Goal: Information Seeking & Learning: Find specific fact

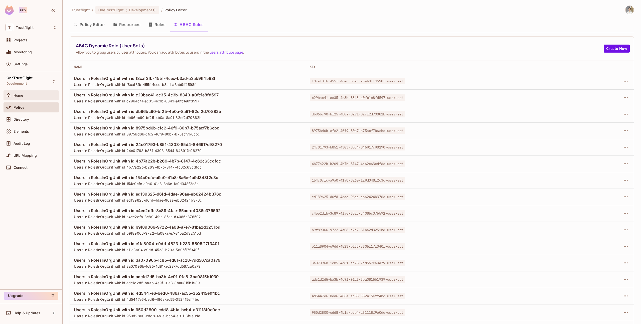
scroll to position [537, 0]
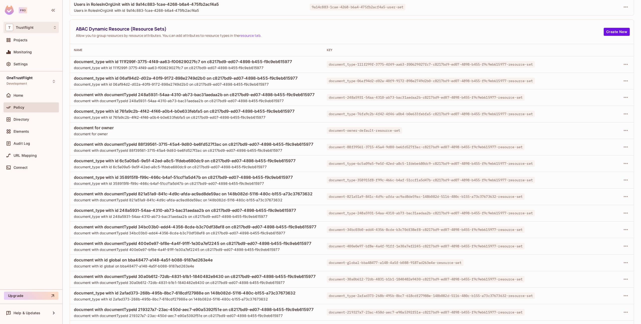
click at [28, 30] on div "T Trustflight" at bounding box center [31, 27] width 51 height 7
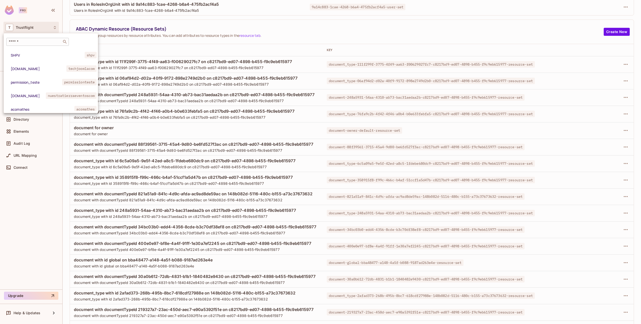
click at [46, 45] on div "​" at bounding box center [37, 42] width 63 height 8
type input "*****"
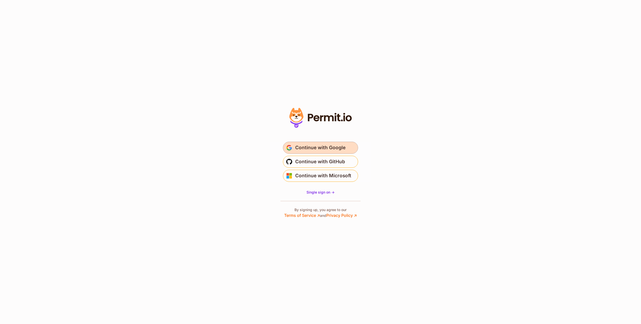
click at [313, 150] on span "Continue with Google" at bounding box center [320, 148] width 50 height 8
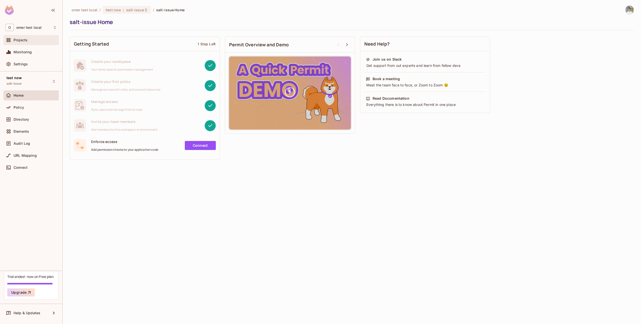
click at [34, 42] on div "Projects" at bounding box center [31, 40] width 51 height 6
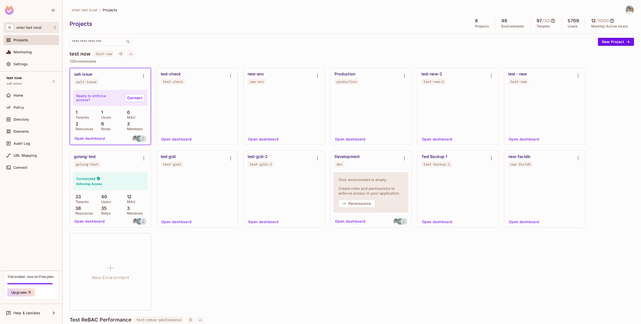
click at [39, 23] on div "O omer test local" at bounding box center [31, 27] width 55 height 11
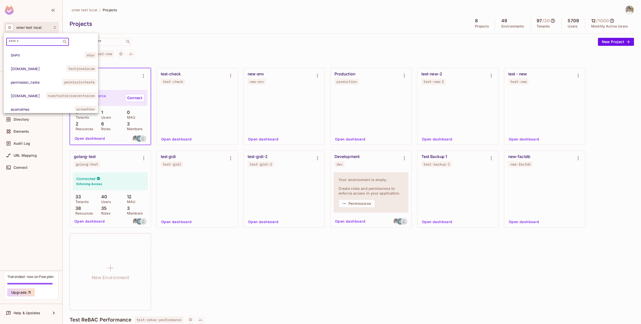
click at [32, 43] on input "text" at bounding box center [34, 41] width 53 height 5
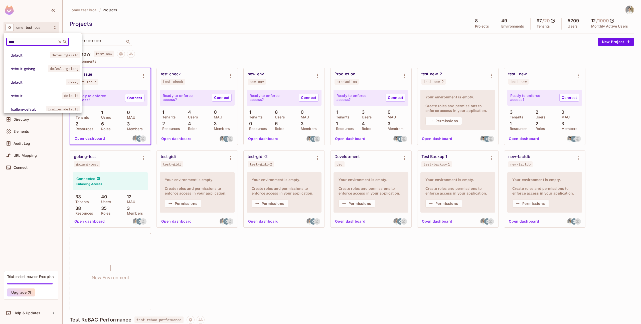
click at [18, 41] on input "****" at bounding box center [32, 41] width 48 height 5
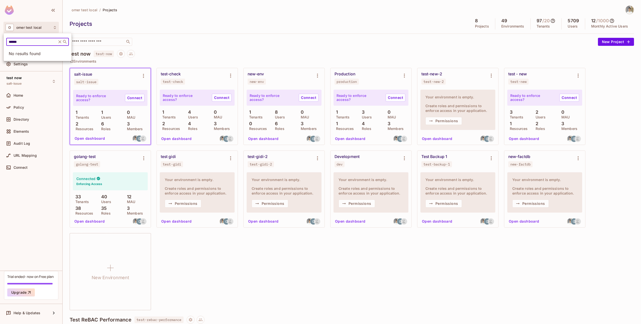
paste input "**"
type input "********"
click at [35, 56] on span "FabuBlox" at bounding box center [30, 55] width 39 height 5
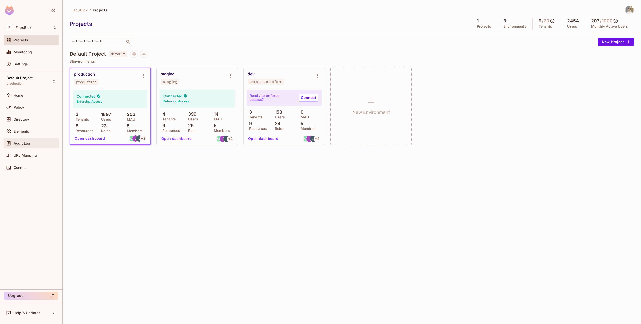
click at [26, 145] on span "Audit Log" at bounding box center [22, 144] width 17 height 4
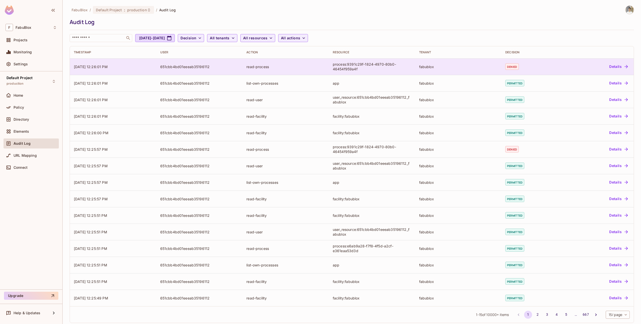
click at [269, 69] on td "read-process" at bounding box center [285, 66] width 86 height 17
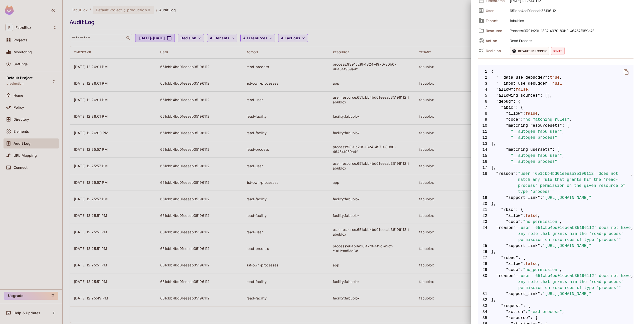
scroll to position [37, 0]
click at [447, 148] on div at bounding box center [320, 162] width 641 height 324
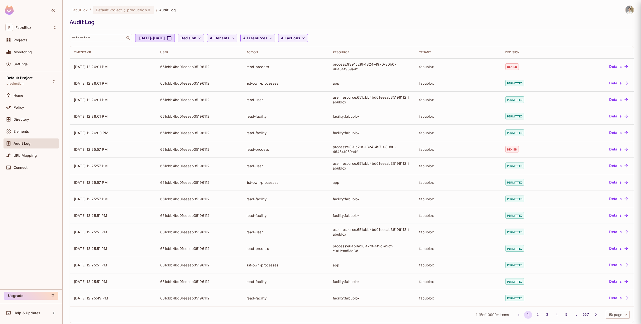
scroll to position [0, 0]
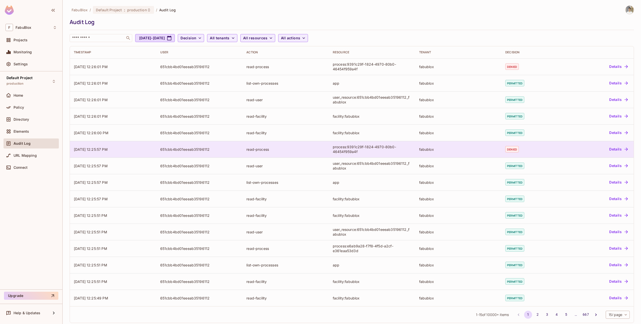
click at [448, 149] on div "fabublox" at bounding box center [458, 149] width 78 height 5
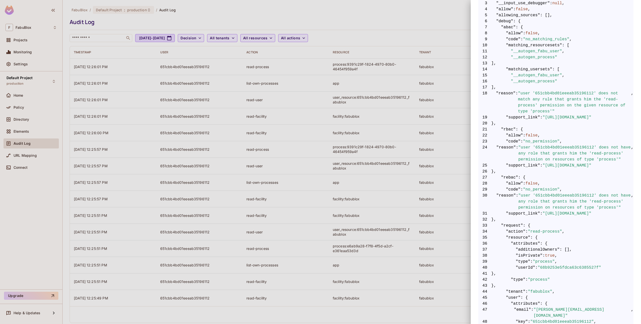
scroll to position [120, 0]
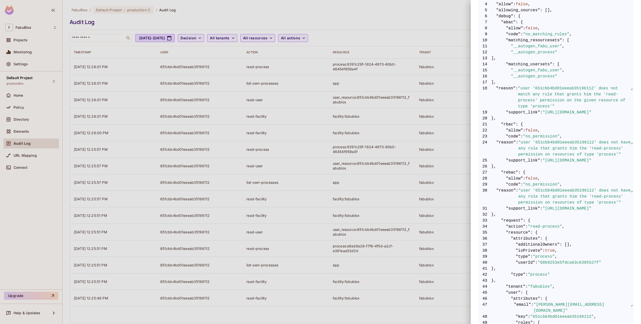
click at [436, 208] on div at bounding box center [320, 162] width 641 height 324
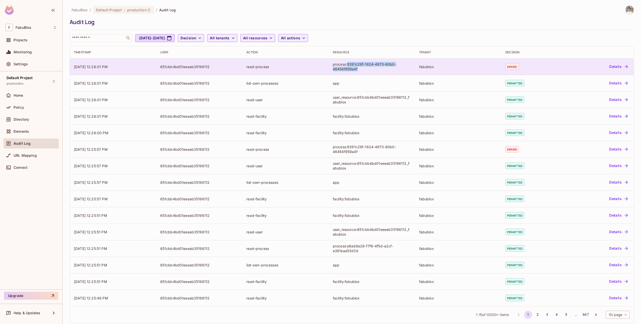
drag, startPoint x: 348, startPoint y: 64, endPoint x: 358, endPoint y: 71, distance: 12.8
click at [358, 71] on div "process:9391c29f-1824-4970-80b0-46454f959a4f" at bounding box center [372, 67] width 78 height 10
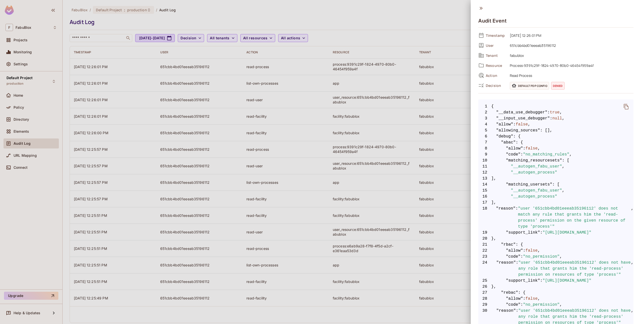
click at [432, 87] on div at bounding box center [320, 162] width 641 height 324
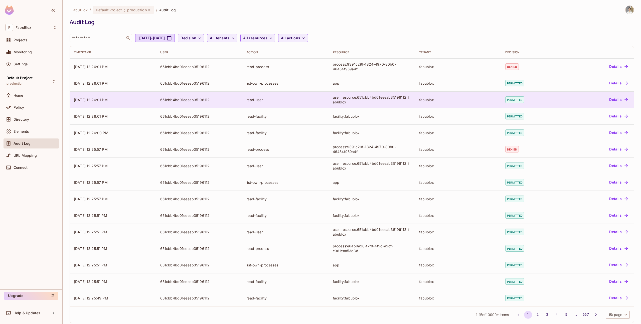
click at [399, 100] on div "user_resource:651cbb4bd01eeeab35196112_fabublox" at bounding box center [372, 100] width 78 height 10
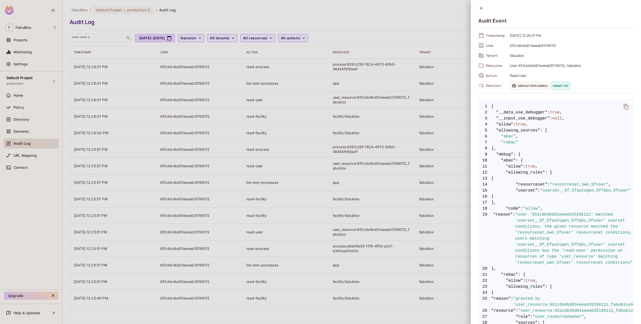
click at [440, 153] on div at bounding box center [320, 162] width 641 height 324
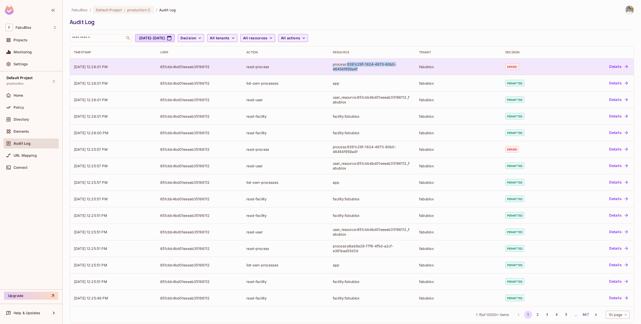
copy div "9391c29f-1824-4970-80b0-46454f959a4f"
drag, startPoint x: 347, startPoint y: 65, endPoint x: 367, endPoint y: 73, distance: 21.4
click at [367, 73] on td "process:9391c29f-1824-4970-80b0-46454f959a4f" at bounding box center [372, 66] width 86 height 17
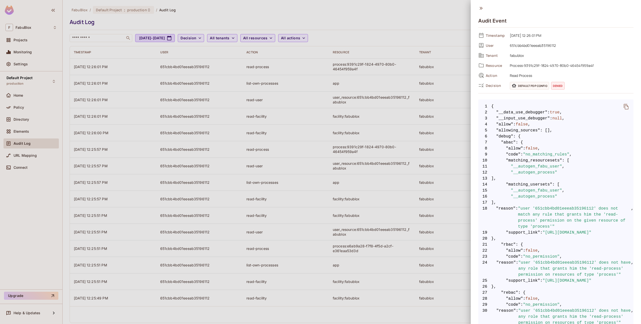
click at [104, 93] on div at bounding box center [320, 162] width 641 height 324
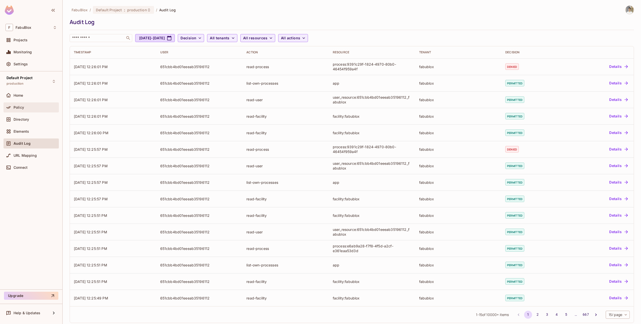
click at [27, 106] on div "Policy" at bounding box center [35, 107] width 43 height 4
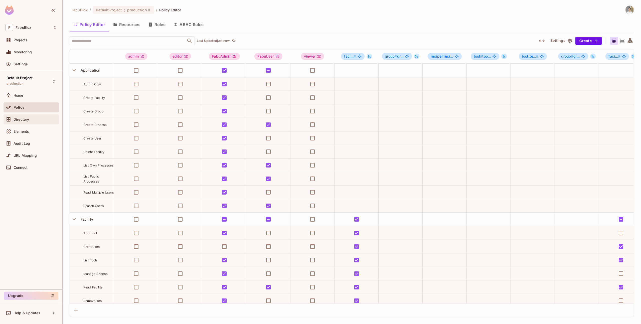
click at [20, 117] on div "Directory" at bounding box center [31, 119] width 51 height 6
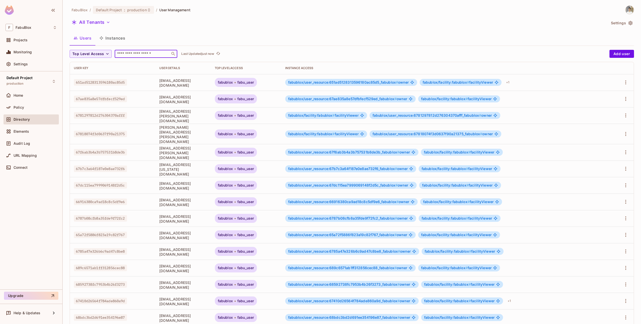
click at [133, 53] on input "text" at bounding box center [142, 53] width 53 height 5
click at [28, 143] on span "Audit Log" at bounding box center [22, 144] width 17 height 4
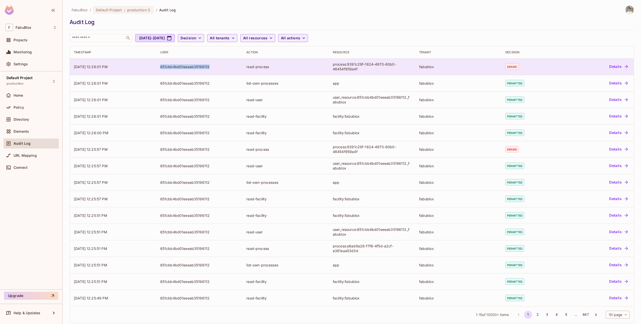
copy div "651cbb4bd01eeeab35196112"
drag, startPoint x: 211, startPoint y: 67, endPoint x: 255, endPoint y: 67, distance: 43.8
click at [255, 67] on tr "09/14/2025 12:26:01 PM 651cbb4bd01eeeab35196112 read-process process:9391c29f-1…" at bounding box center [352, 66] width 564 height 17
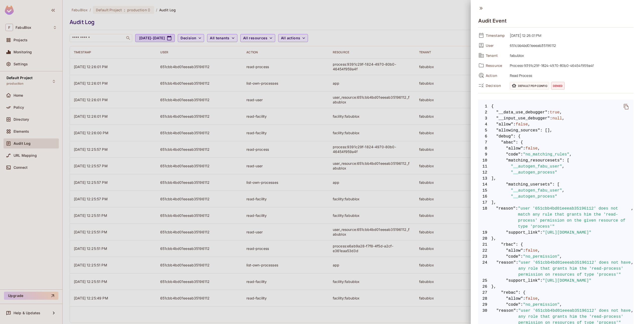
click at [82, 74] on div at bounding box center [320, 162] width 641 height 324
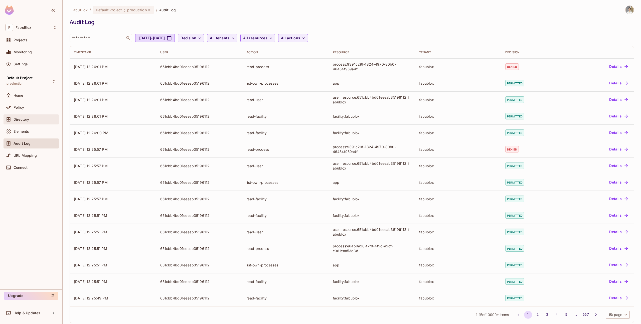
click at [31, 123] on div "Directory" at bounding box center [31, 119] width 55 height 10
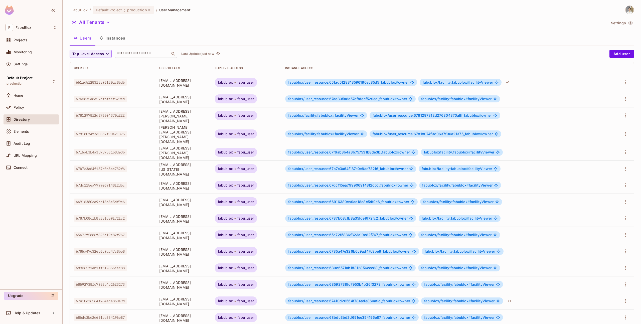
click at [140, 55] on input "text" at bounding box center [142, 53] width 53 height 5
paste input "**********"
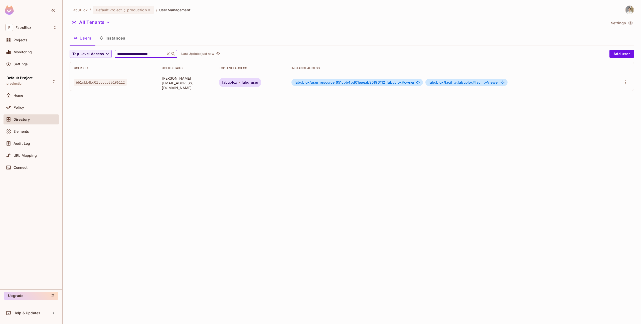
type input "**********"
click at [361, 83] on span "fabublox/user_resource:651cbb4bd01eeeab35196112_fabublox #" at bounding box center [350, 82] width 110 height 4
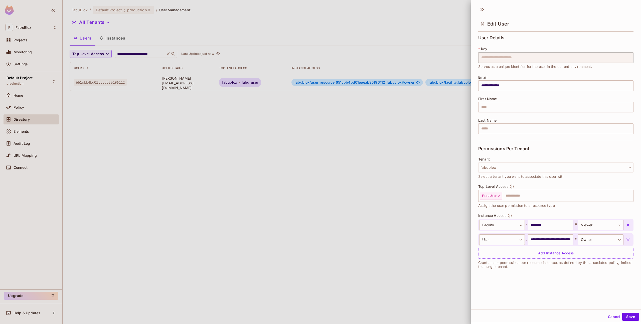
click at [343, 166] on div at bounding box center [320, 162] width 641 height 324
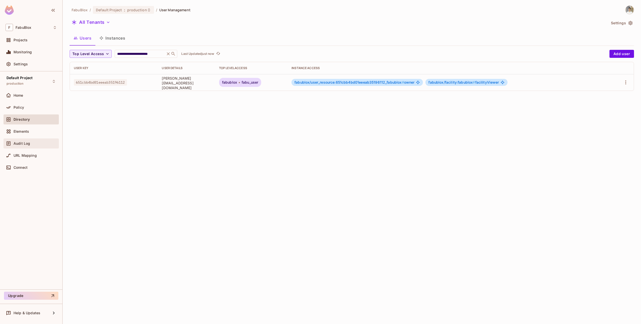
click at [31, 142] on div "Audit Log" at bounding box center [35, 144] width 43 height 4
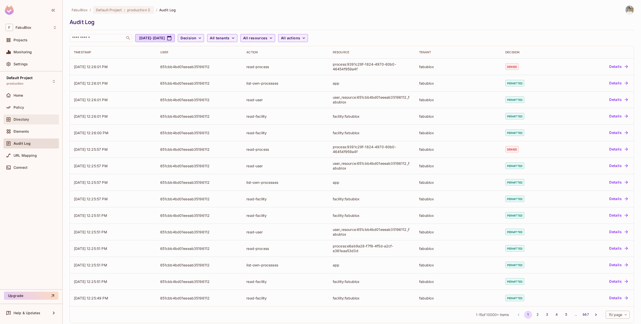
click at [33, 120] on div "Directory" at bounding box center [35, 119] width 43 height 4
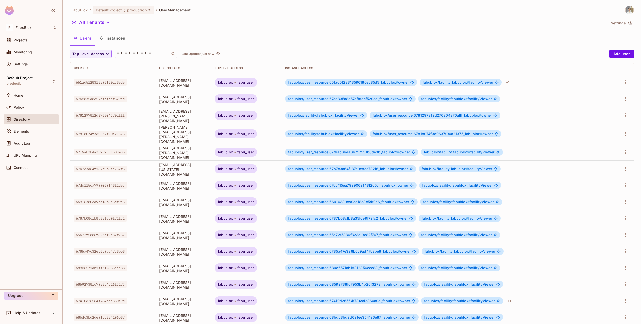
click at [149, 55] on input "text" at bounding box center [142, 53] width 53 height 5
paste input "**********"
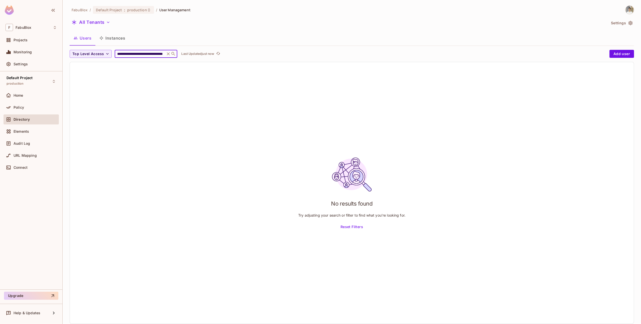
paste input "text"
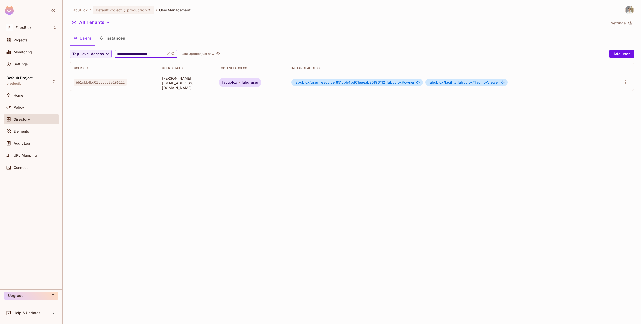
type input "**********"
click at [360, 83] on span "fabublox/user_resource:651cbb4bd01eeeab35196112_fabublox #" at bounding box center [350, 82] width 110 height 4
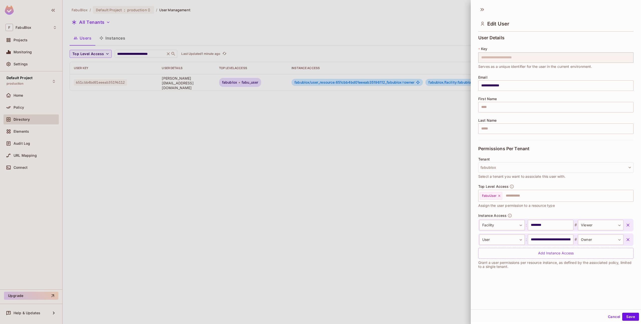
click at [278, 108] on div at bounding box center [320, 162] width 641 height 324
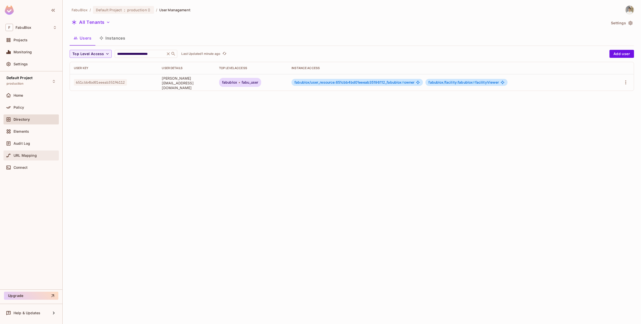
click at [26, 151] on div "URL Mapping" at bounding box center [31, 156] width 55 height 10
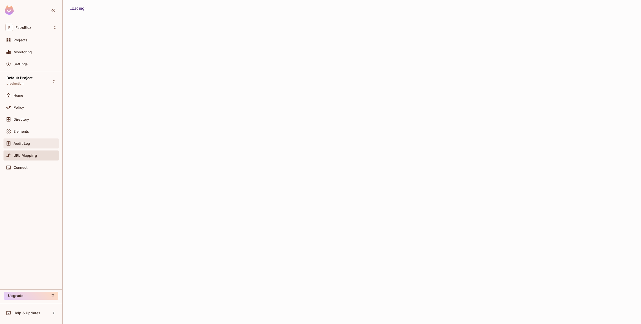
click at [28, 142] on span "Audit Log" at bounding box center [22, 144] width 17 height 4
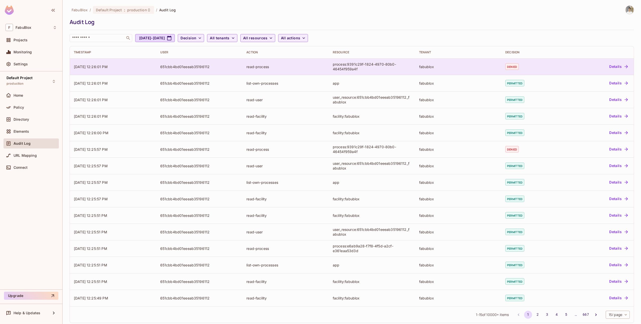
click at [351, 68] on div "process:9391c29f-1824-4970-80b0-46454f959a4f" at bounding box center [372, 67] width 78 height 10
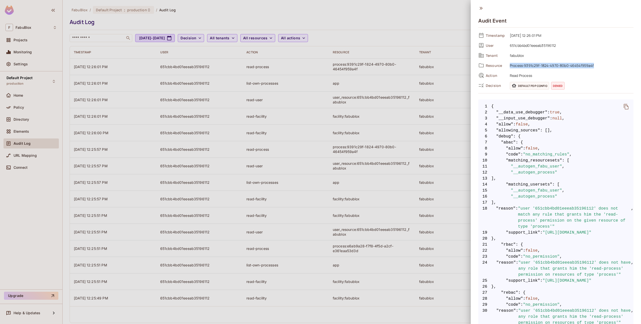
drag, startPoint x: 510, startPoint y: 64, endPoint x: 597, endPoint y: 64, distance: 87.4
click at [597, 64] on span "Process:9391c29f-1824-4970-80b0-46454f959a4f" at bounding box center [571, 65] width 126 height 6
copy span "Process:9391c29f-1824-4970-80b0-46454f959a4f"
click at [37, 133] on div at bounding box center [320, 162] width 641 height 324
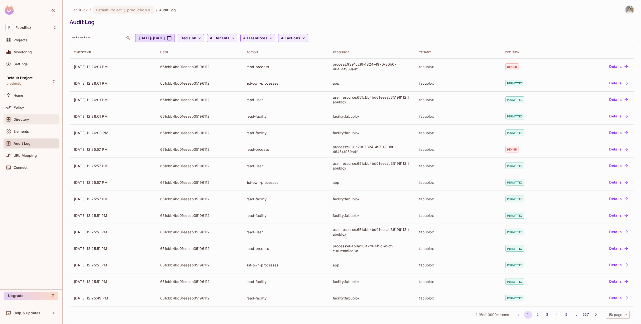
click at [33, 118] on div "Directory" at bounding box center [35, 119] width 43 height 4
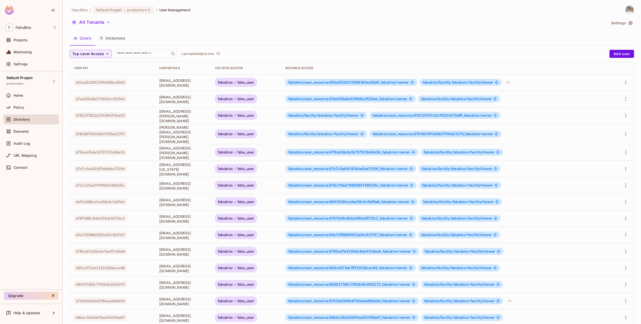
click at [110, 38] on button "Instances" at bounding box center [112, 38] width 34 height 13
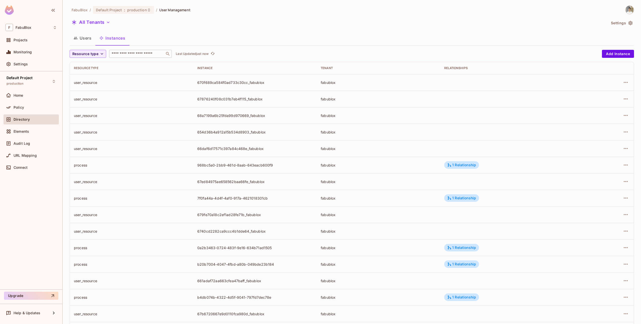
click at [162, 55] on input "text" at bounding box center [137, 53] width 53 height 5
paste input "**********"
type input "**********"
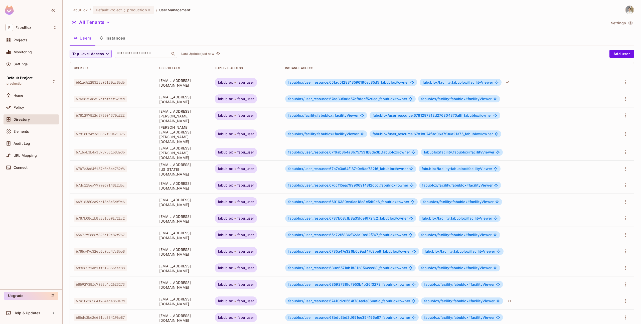
click at [115, 42] on button "Instances" at bounding box center [112, 38] width 34 height 13
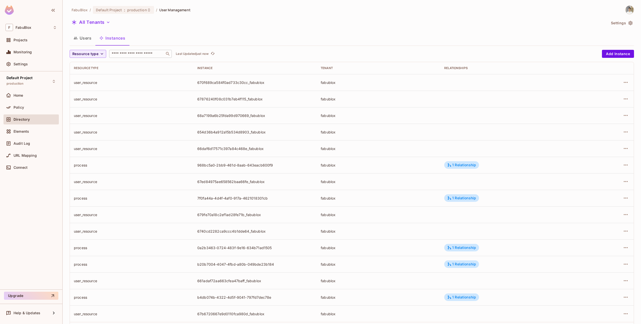
click at [135, 52] on input "text" at bounding box center [137, 53] width 53 height 5
type input "****"
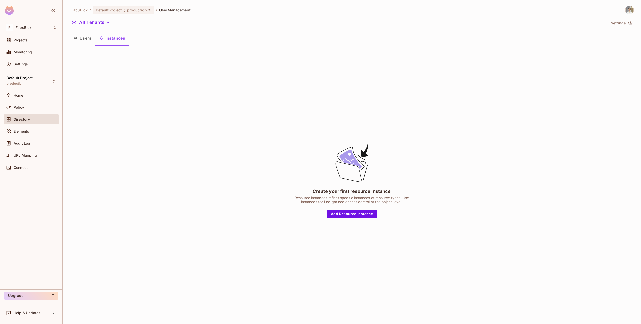
click at [107, 40] on button "Instances" at bounding box center [112, 38] width 34 height 13
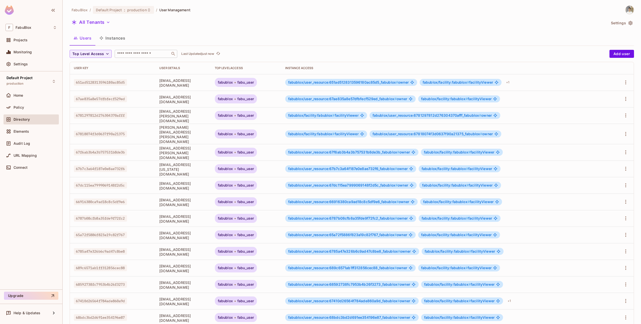
click at [141, 54] on input "text" at bounding box center [142, 53] width 53 height 5
paste input "**********"
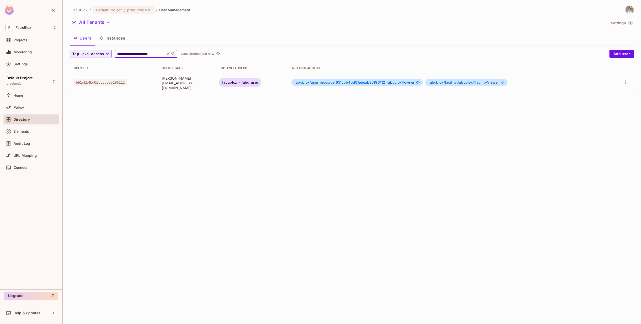
type input "**********"
click at [400, 83] on span "fabublox/user_resource:651cbb4bd01eeeab35196112_fabublox #" at bounding box center [350, 82] width 110 height 4
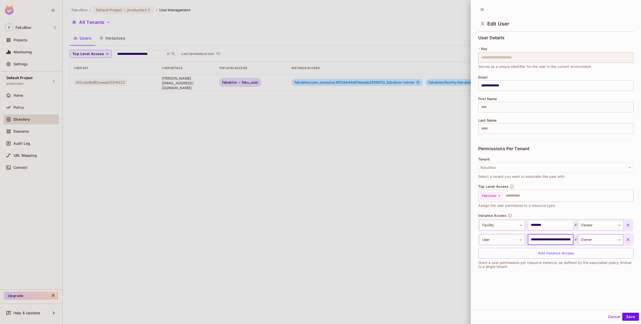
scroll to position [0, 25]
drag, startPoint x: 540, startPoint y: 239, endPoint x: 556, endPoint y: 241, distance: 16.1
click at [556, 241] on input "**********" at bounding box center [551, 239] width 46 height 11
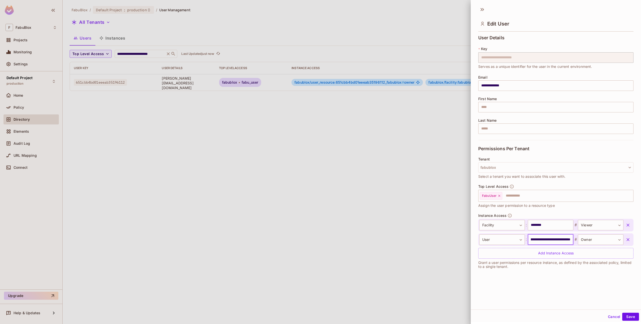
click at [556, 241] on input "**********" at bounding box center [551, 239] width 46 height 11
click at [536, 225] on input "********" at bounding box center [551, 225] width 46 height 11
click at [506, 225] on body "**********" at bounding box center [320, 162] width 641 height 324
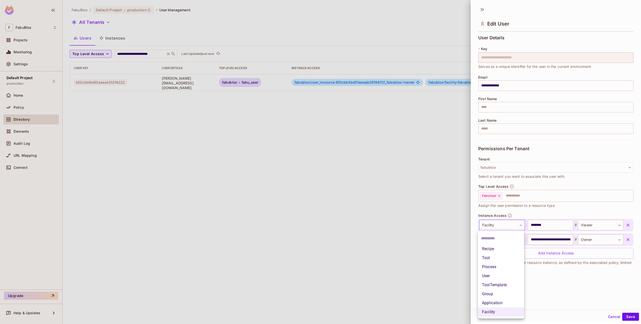
click at [506, 225] on div at bounding box center [320, 162] width 641 height 324
click at [551, 226] on input "********" at bounding box center [551, 225] width 46 height 11
click at [256, 150] on div at bounding box center [320, 162] width 641 height 324
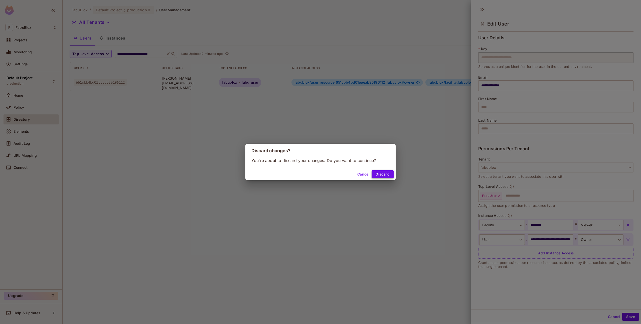
click at [378, 172] on button "Discard" at bounding box center [383, 174] width 22 height 8
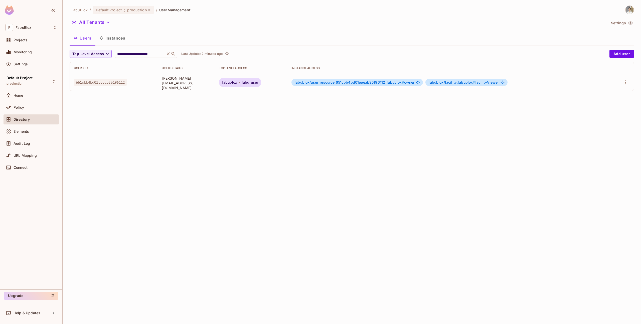
click at [38, 115] on div "Directory" at bounding box center [31, 119] width 55 height 10
click at [33, 110] on div "Policy" at bounding box center [31, 107] width 55 height 10
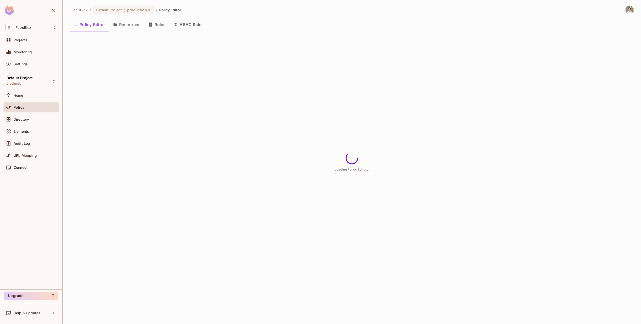
click at [151, 23] on icon "button" at bounding box center [150, 25] width 3 height 4
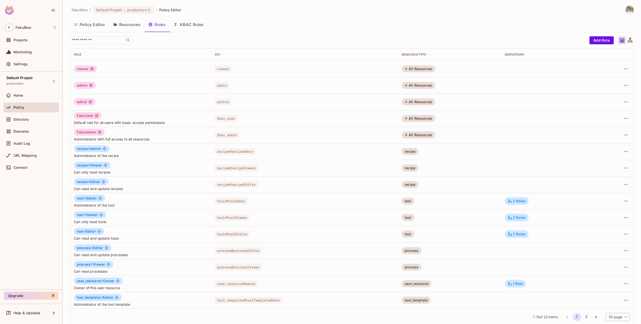
scroll to position [5, 0]
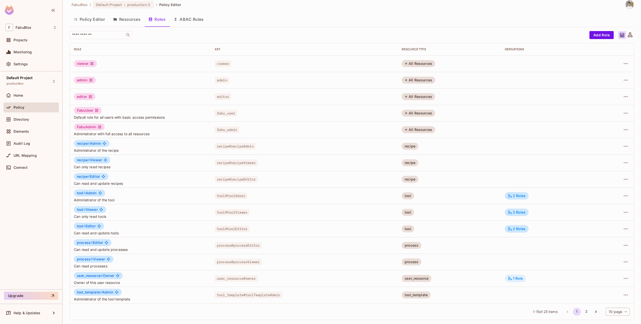
click at [517, 277] on div "1 Role" at bounding box center [515, 278] width 15 height 5
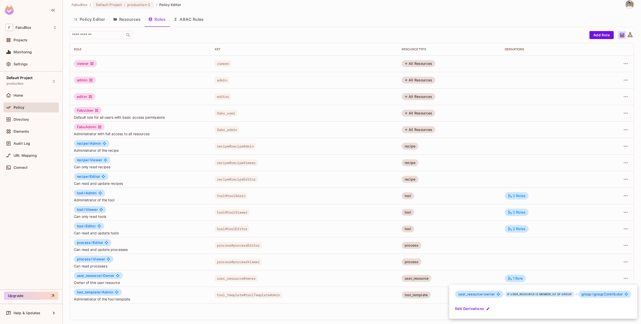
click at [499, 260] on div at bounding box center [320, 162] width 641 height 324
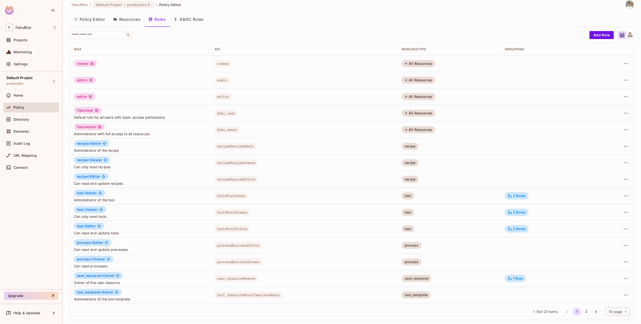
click at [612, 316] on div "1 - 15 of 23 items 1 2 15 / page ** ​" at bounding box center [352, 311] width 564 height 17
click at [612, 314] on body "F FabuBlox Projects Monitoring Settings Default Project production Home Policy …" at bounding box center [320, 162] width 641 height 324
click at [613, 301] on li "50 / page" at bounding box center [617, 302] width 25 height 11
type input "**"
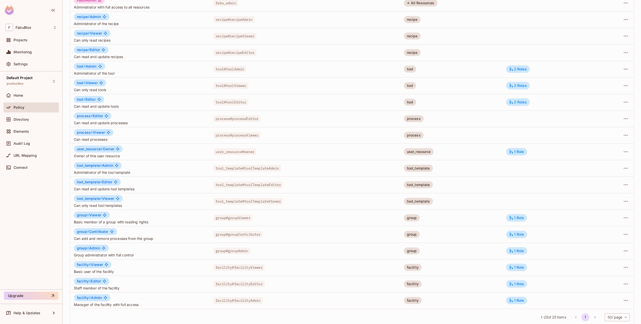
scroll to position [138, 0]
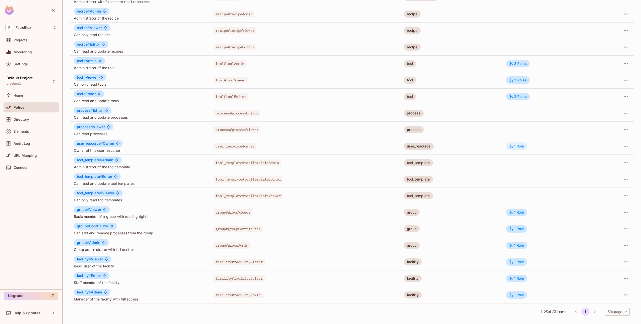
click at [519, 145] on div "1 Role" at bounding box center [516, 146] width 15 height 5
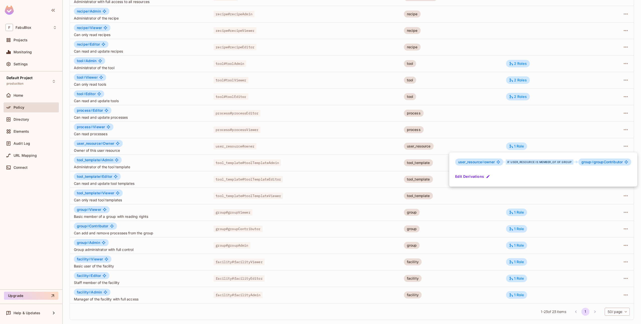
click at [538, 147] on div at bounding box center [320, 162] width 641 height 324
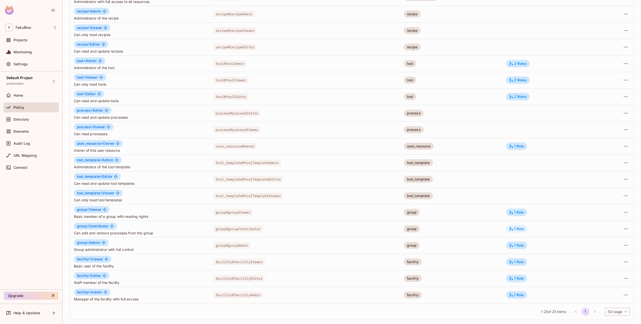
click at [519, 229] on div "1 Role" at bounding box center [516, 229] width 15 height 5
click at [535, 228] on div at bounding box center [320, 162] width 641 height 324
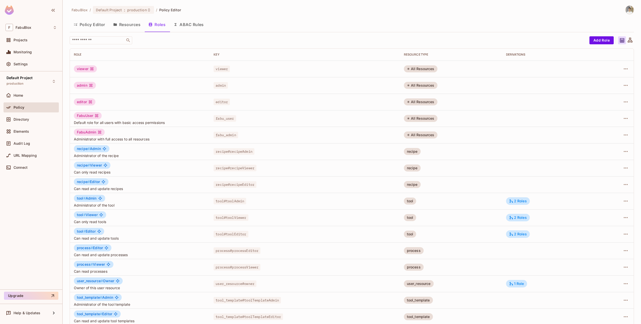
click at [95, 28] on button "Policy Editor" at bounding box center [90, 24] width 40 height 13
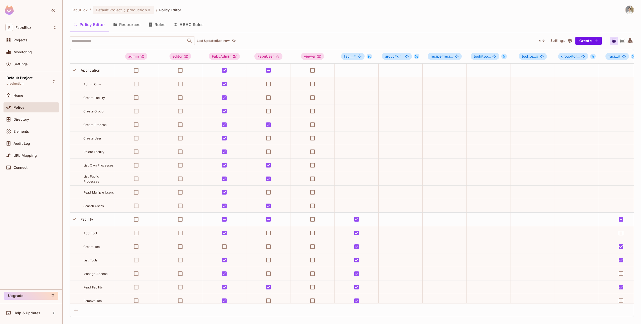
click at [633, 40] on icon at bounding box center [630, 41] width 6 height 6
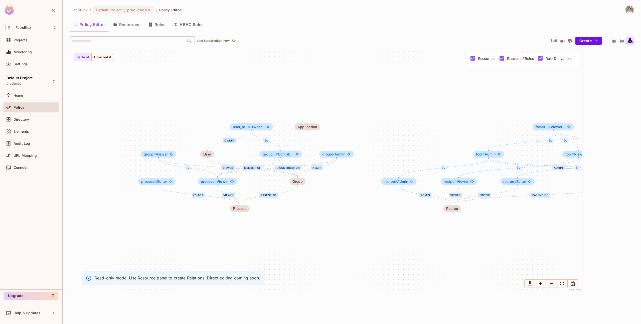
drag, startPoint x: 130, startPoint y: 224, endPoint x: 229, endPoint y: 228, distance: 99.0
click at [229, 228] on div "Admin Viewer Editor parent_of Admin Viewer Editor parent parent_of Editor Viewe…" at bounding box center [326, 170] width 513 height 243
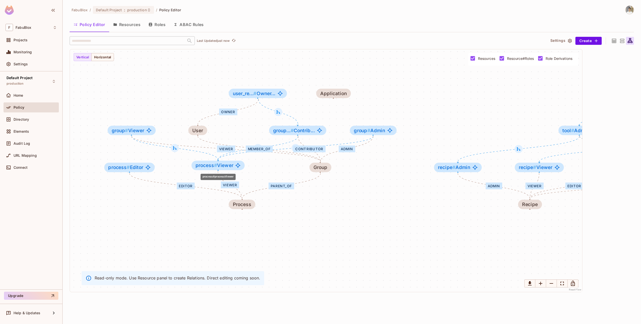
drag, startPoint x: 195, startPoint y: 171, endPoint x: 202, endPoint y: 171, distance: 6.8
click at [202, 170] on div "process # Viewer" at bounding box center [218, 166] width 53 height 10
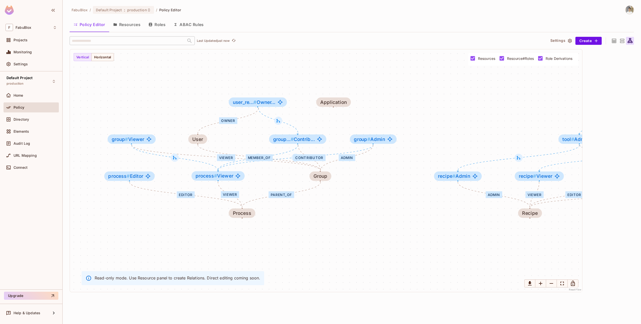
drag, startPoint x: 195, startPoint y: 209, endPoint x: 195, endPoint y: 229, distance: 20.0
click at [195, 229] on div "Admin Viewer Editor parent_of Admin Viewer Editor parent parent_of Editor Viewe…" at bounding box center [326, 170] width 513 height 243
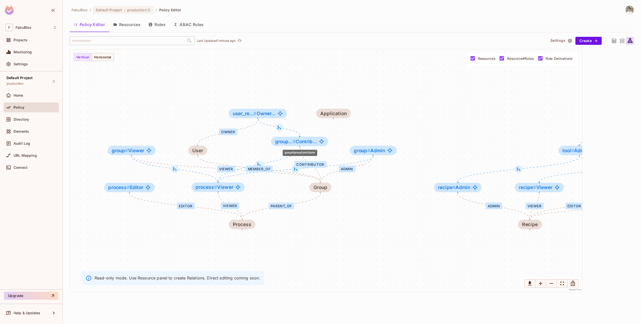
drag, startPoint x: 301, startPoint y: 152, endPoint x: 303, endPoint y: 143, distance: 9.5
click at [303, 143] on span "group... # Contrib..." at bounding box center [296, 142] width 42 height 6
click at [322, 142] on icon "group#groupContributor" at bounding box center [321, 141] width 5 height 5
drag, startPoint x: 328, startPoint y: 111, endPoint x: 511, endPoint y: 100, distance: 183.0
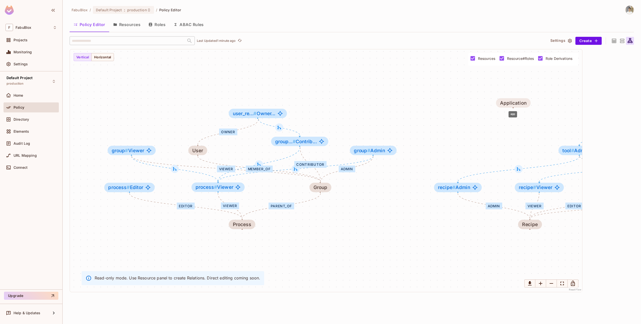
click at [511, 100] on div "Application" at bounding box center [513, 103] width 27 height 6
drag, startPoint x: 379, startPoint y: 151, endPoint x: 413, endPoint y: 132, distance: 38.4
click at [413, 132] on span "group # Admin" at bounding box center [400, 134] width 31 height 6
drag, startPoint x: 413, startPoint y: 132, endPoint x: 404, endPoint y: 134, distance: 9.0
click at [404, 134] on span "group # Admin" at bounding box center [401, 133] width 31 height 6
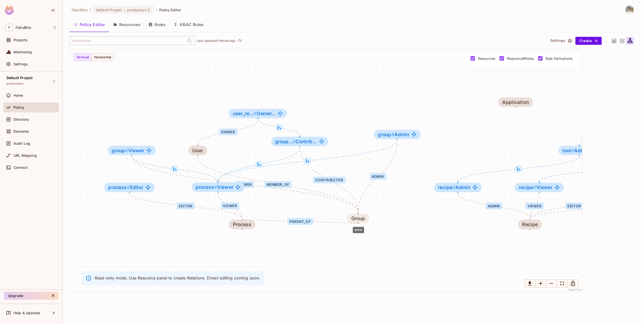
drag, startPoint x: 323, startPoint y: 186, endPoint x: 361, endPoint y: 217, distance: 49.7
click at [361, 217] on div "Group" at bounding box center [358, 219] width 14 height 6
drag, startPoint x: 251, startPoint y: 224, endPoint x: 212, endPoint y: 256, distance: 50.9
click at [212, 256] on div "Process" at bounding box center [203, 257] width 19 height 6
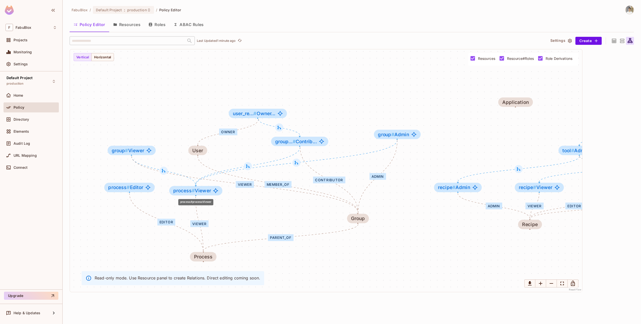
drag, startPoint x: 223, startPoint y: 190, endPoint x: 201, endPoint y: 193, distance: 22.8
click at [201, 193] on span "process # Viewer" at bounding box center [192, 191] width 38 height 6
drag, startPoint x: 393, startPoint y: 138, endPoint x: 365, endPoint y: 151, distance: 30.5
click at [365, 151] on div "group # Admin" at bounding box center [370, 148] width 47 height 10
click at [361, 182] on div "Admin" at bounding box center [364, 183] width 16 height 7
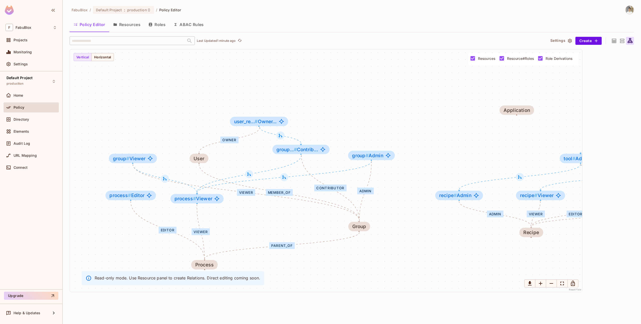
drag, startPoint x: 361, startPoint y: 182, endPoint x: 363, endPoint y: 187, distance: 5.8
click at [363, 188] on div "Admin" at bounding box center [365, 191] width 16 height 7
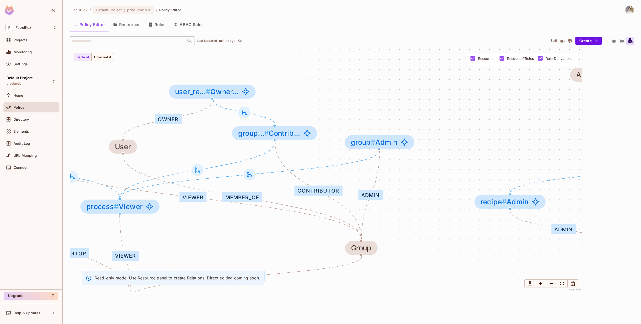
drag, startPoint x: 365, startPoint y: 191, endPoint x: 372, endPoint y: 201, distance: 12.1
click at [372, 200] on div "Admin" at bounding box center [370, 195] width 24 height 10
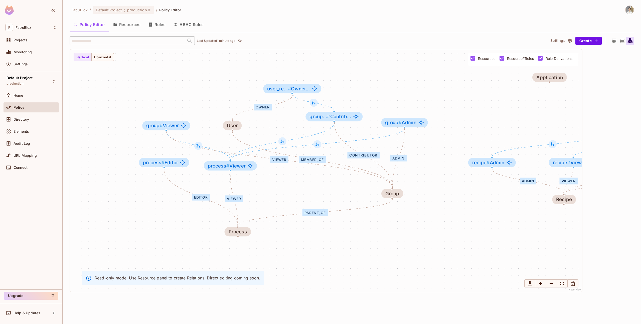
drag, startPoint x: 312, startPoint y: 272, endPoint x: 338, endPoint y: 234, distance: 45.4
click at [338, 234] on div "Admin Viewer Editor parent_of Admin Viewer Editor parent parent_of Editor Viewe…" at bounding box center [326, 170] width 513 height 243
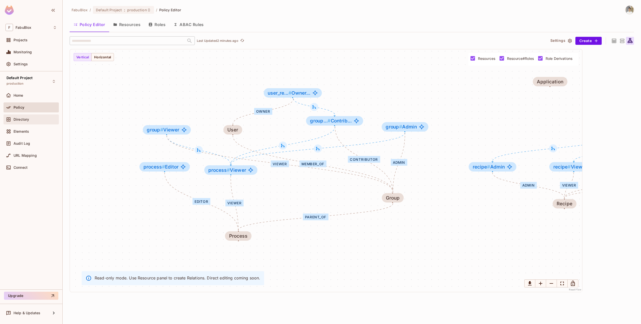
click at [37, 122] on div "Directory" at bounding box center [31, 119] width 55 height 10
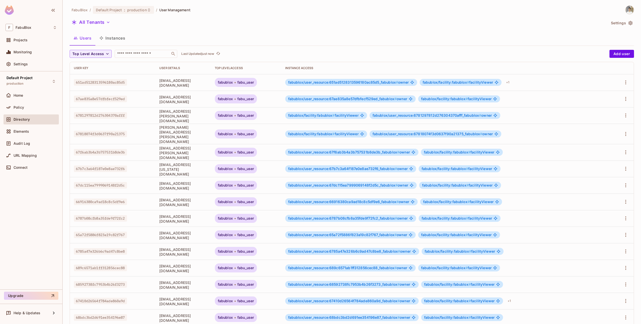
click at [120, 41] on button "Instances" at bounding box center [112, 38] width 34 height 13
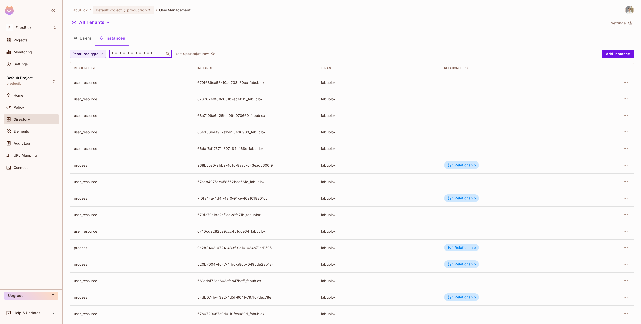
click at [124, 52] on input "text" at bounding box center [137, 53] width 53 height 5
paste input "**********"
type input "**********"
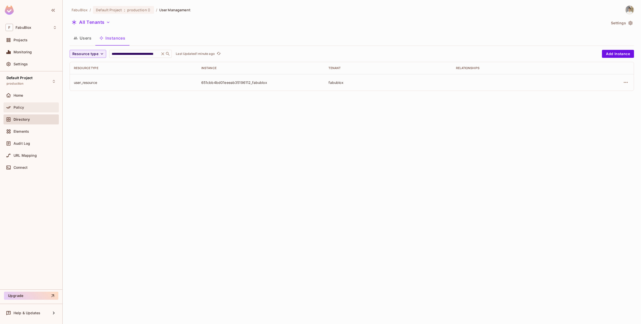
click at [47, 108] on div "Policy" at bounding box center [35, 107] width 43 height 4
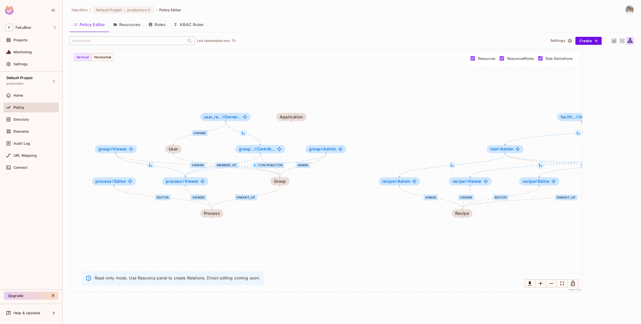
drag, startPoint x: 110, startPoint y: 227, endPoint x: 164, endPoint y: 227, distance: 54.1
click at [164, 227] on div "Admin Viewer Editor parent_of Admin Viewer Editor parent parent_of Editor Viewe…" at bounding box center [326, 170] width 513 height 243
drag, startPoint x: 213, startPoint y: 211, endPoint x: 199, endPoint y: 241, distance: 33.6
click at [199, 241] on div "Process" at bounding box center [199, 243] width 16 height 5
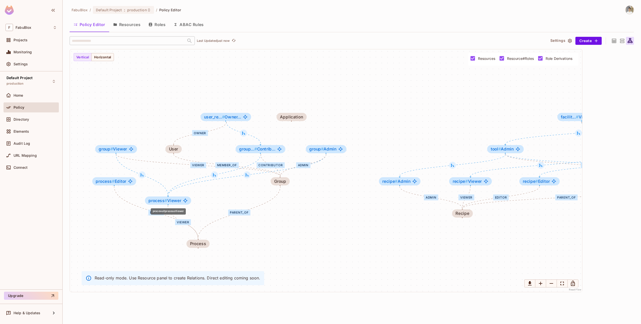
drag, startPoint x: 193, startPoint y: 181, endPoint x: 180, endPoint y: 201, distance: 23.6
click at [180, 201] on span "process # Viewer" at bounding box center [165, 200] width 33 height 5
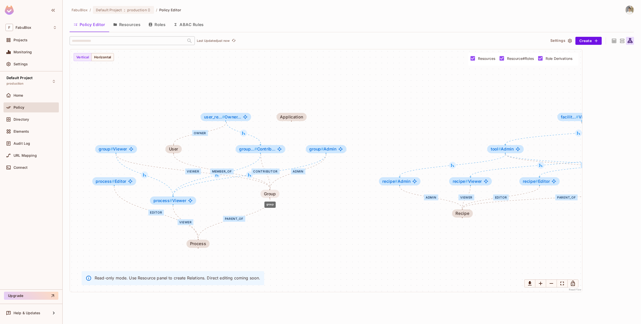
drag, startPoint x: 283, startPoint y: 180, endPoint x: 273, endPoint y: 193, distance: 16.4
click at [273, 193] on div "Group" at bounding box center [270, 194] width 12 height 5
click at [157, 27] on button "Roles" at bounding box center [157, 24] width 25 height 13
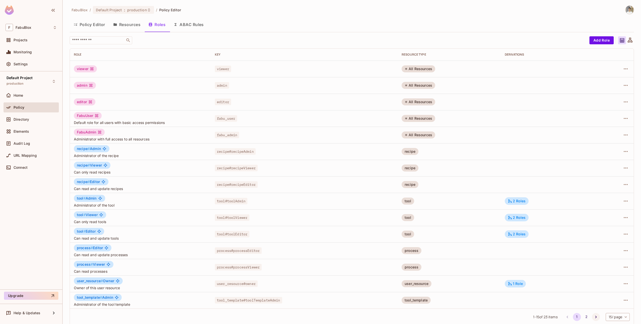
click at [594, 317] on icon "Go to next page" at bounding box center [596, 317] width 5 height 5
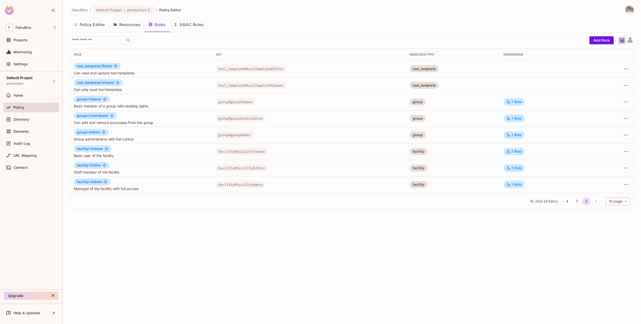
click at [227, 153] on span "facility#facilityViewer" at bounding box center [241, 151] width 51 height 7
copy span "facility"
